Goal: Transaction & Acquisition: Purchase product/service

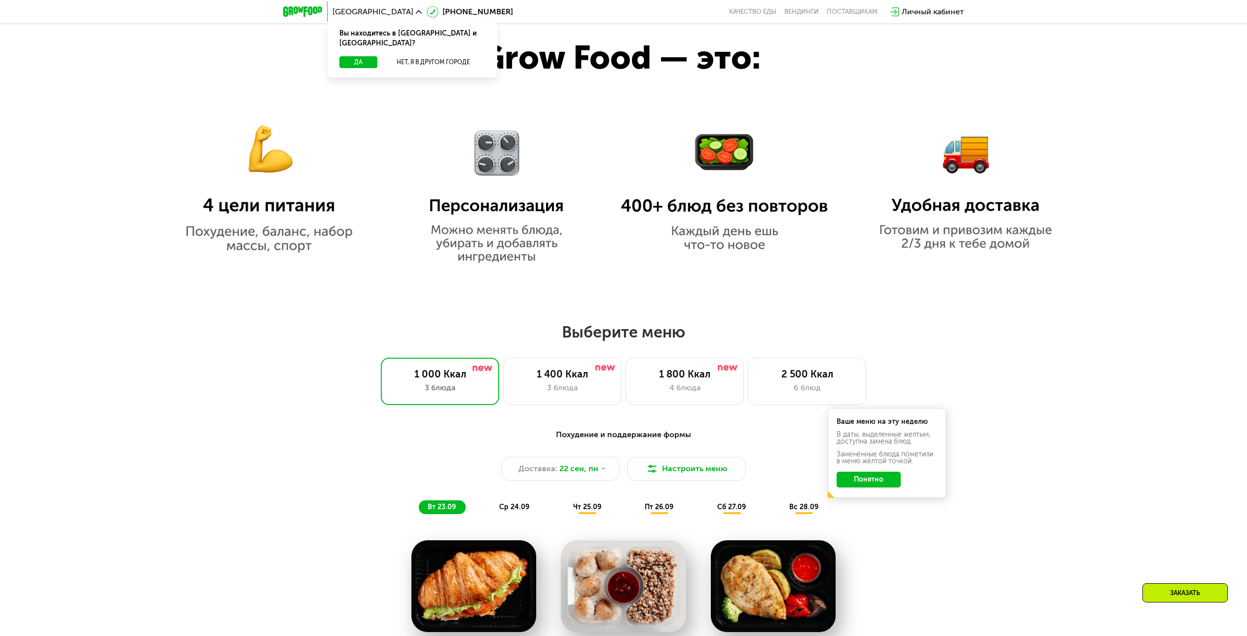
scroll to position [888, 0]
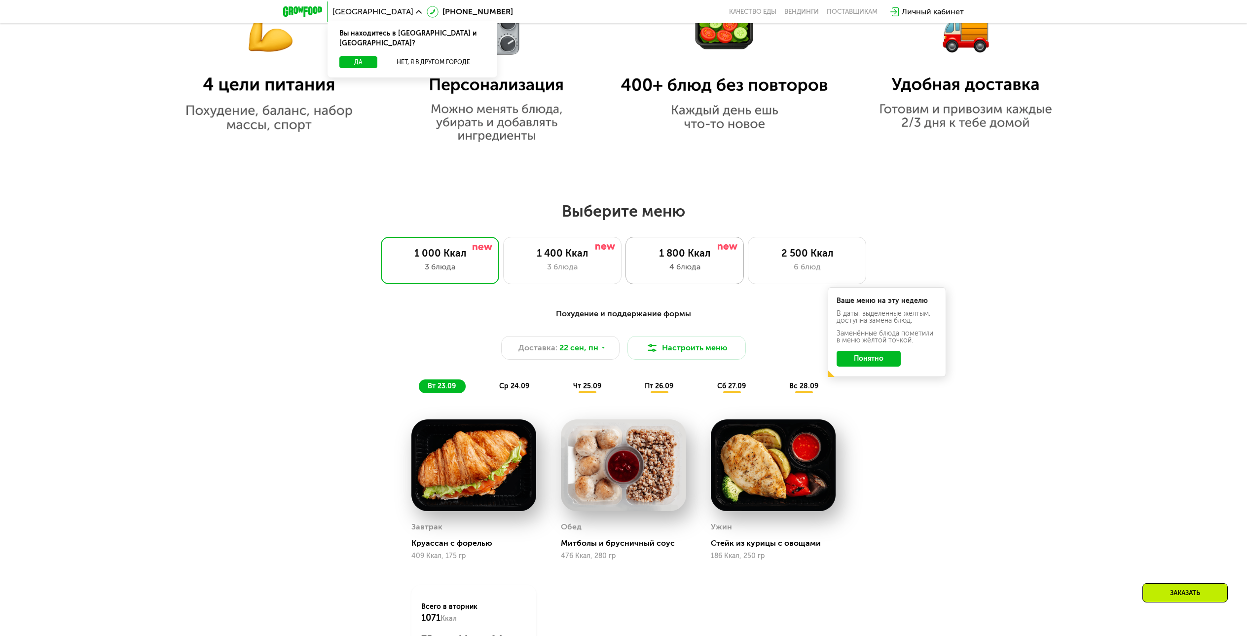
click at [698, 263] on div "1 800 Ккал 4 блюда" at bounding box center [684, 260] width 118 height 47
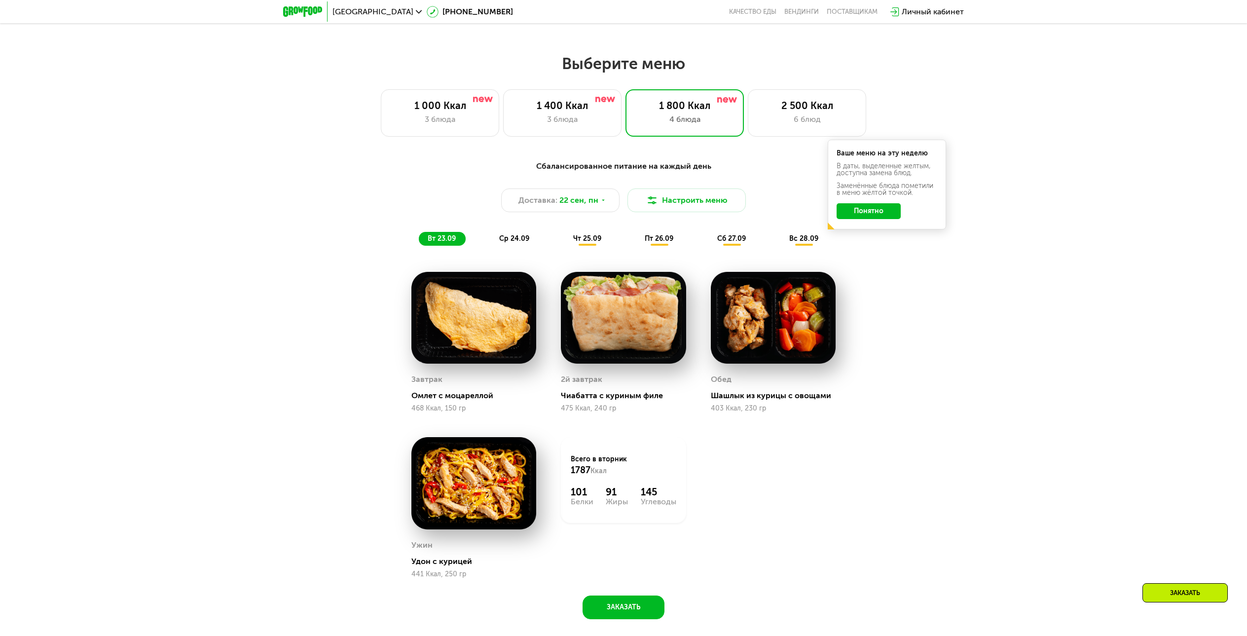
scroll to position [1036, 0]
click at [597, 205] on div "Доставка: [DATE]" at bounding box center [560, 200] width 118 height 24
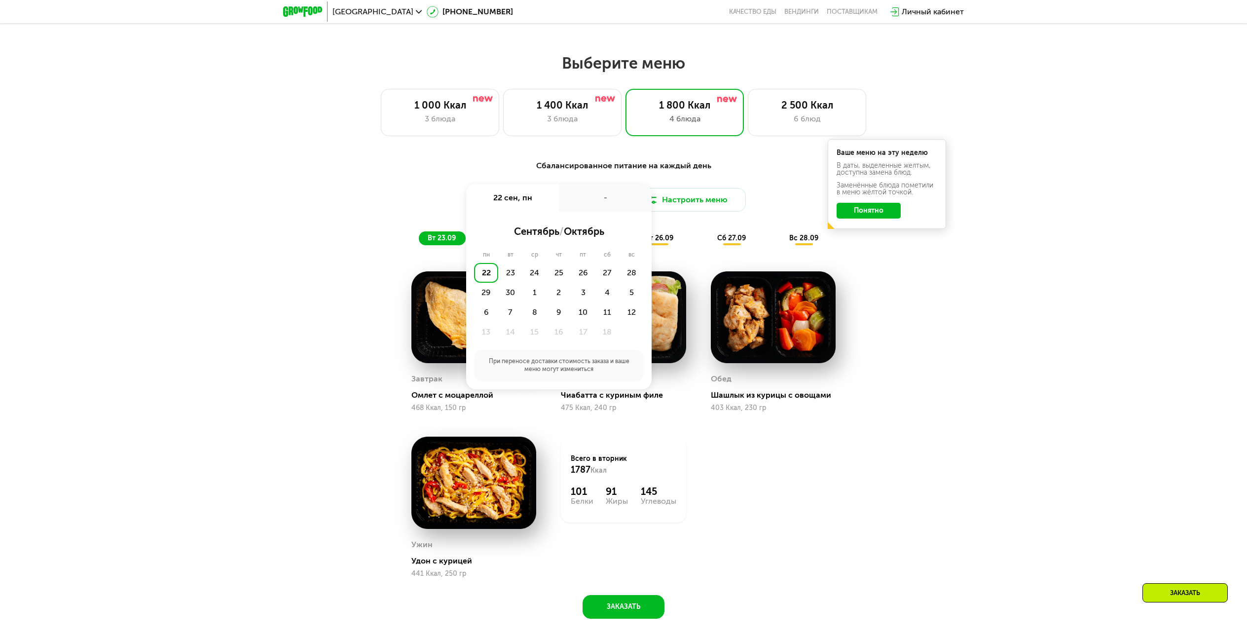
click at [597, 205] on div "-" at bounding box center [605, 198] width 93 height 28
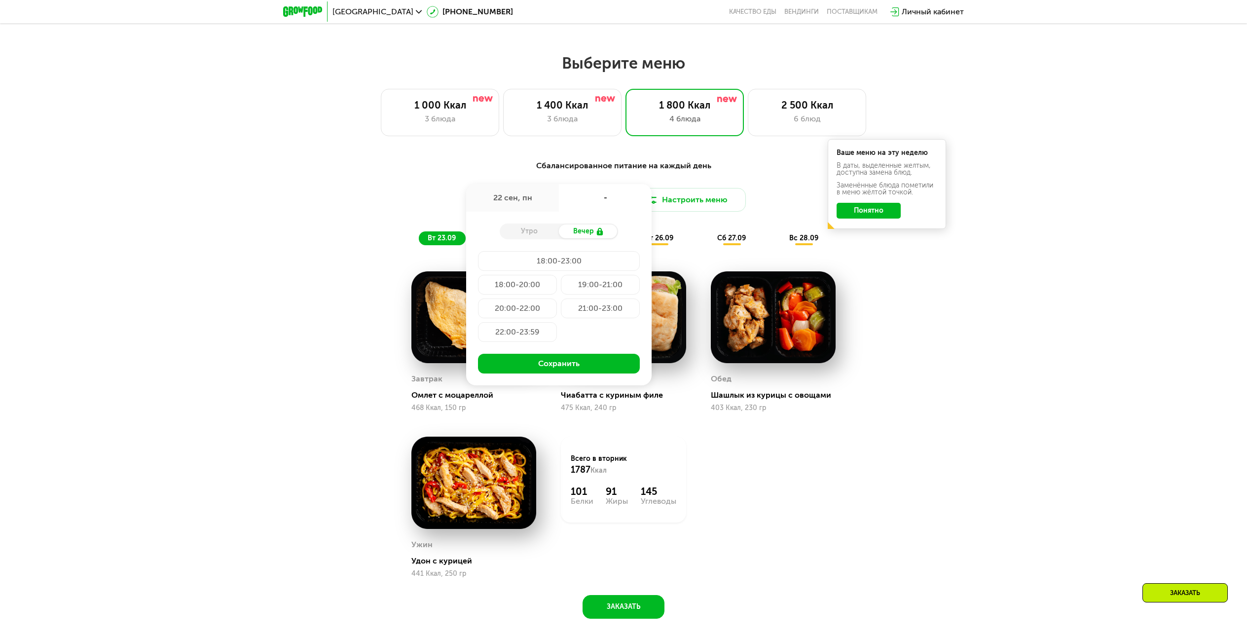
click at [975, 325] on div "Сбалансированное питание на каждый день Доставка: [DATE] сен, пн - Утро Вечер 1…" at bounding box center [623, 394] width 1247 height 497
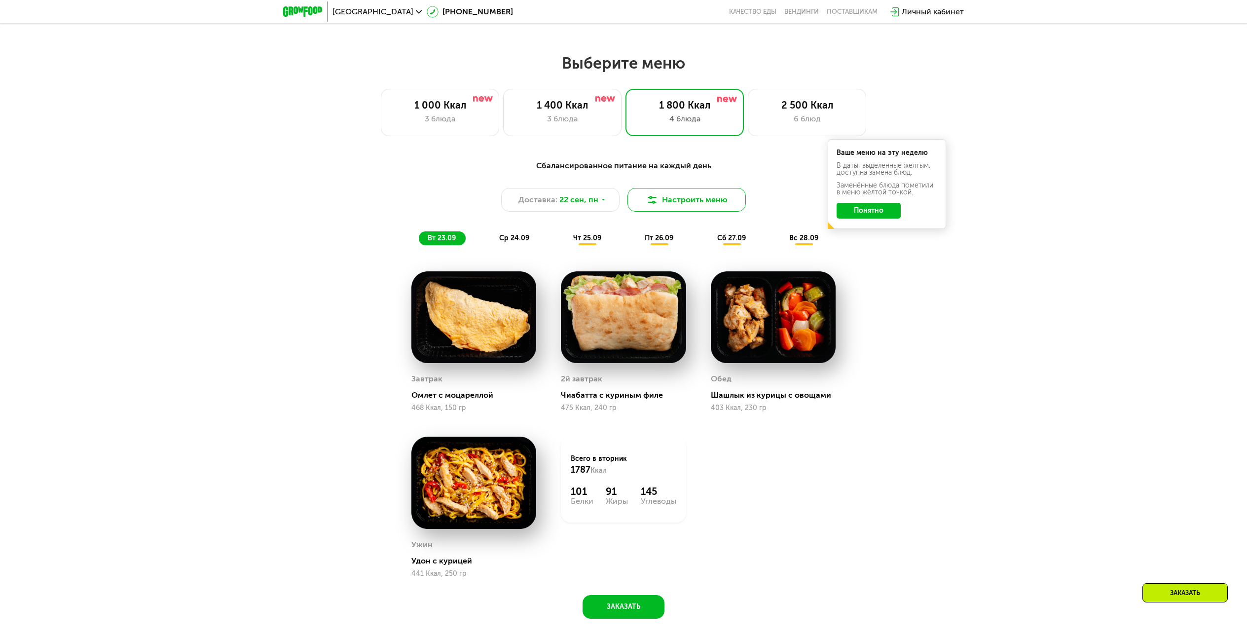
click at [703, 207] on button "Настроить меню" at bounding box center [686, 200] width 118 height 24
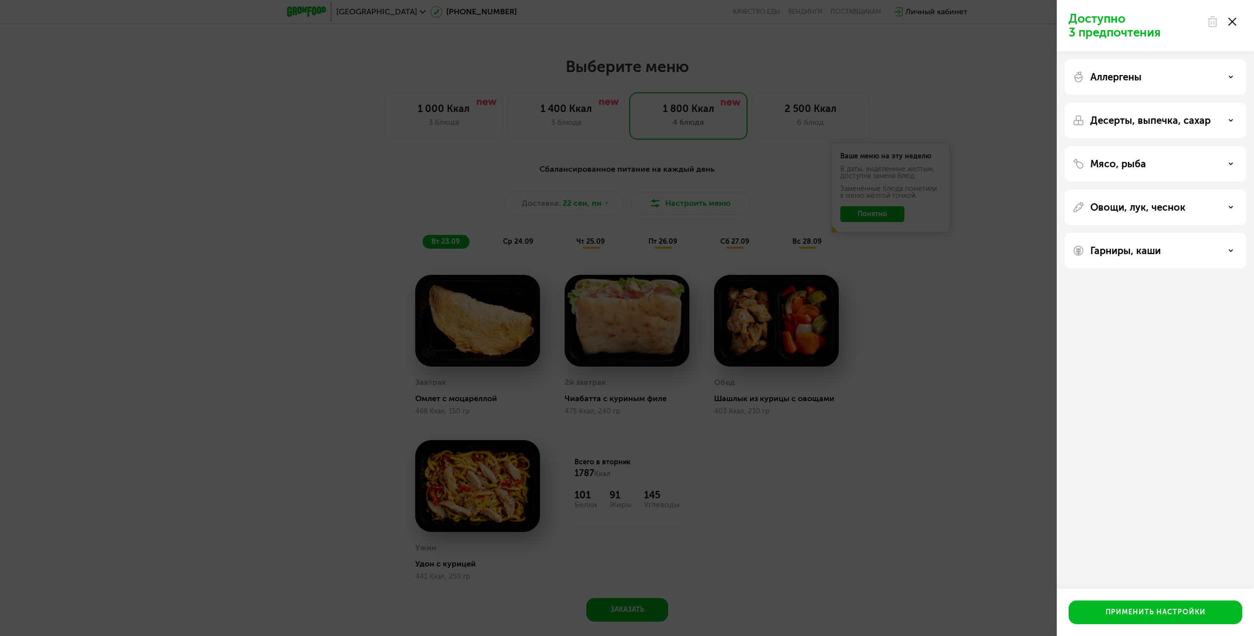
click at [1236, 23] on icon at bounding box center [1233, 22] width 8 height 8
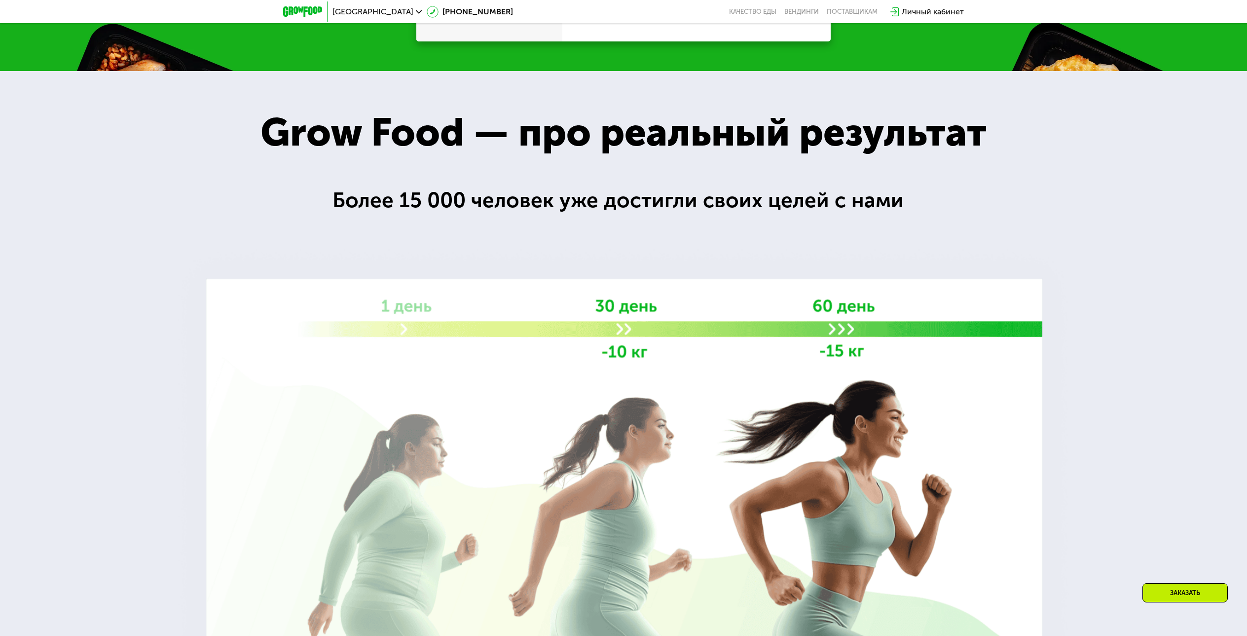
scroll to position [1529, 0]
